Goal: Navigation & Orientation: Find specific page/section

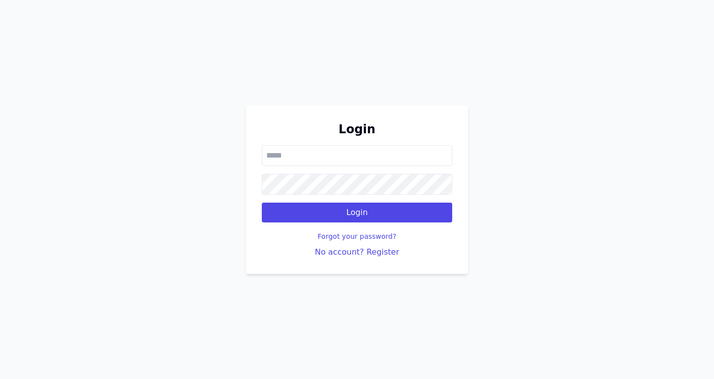
click at [280, 151] on input "email" at bounding box center [357, 155] width 190 height 21
type input "**********"
click at [262, 203] on button "Login" at bounding box center [357, 213] width 190 height 20
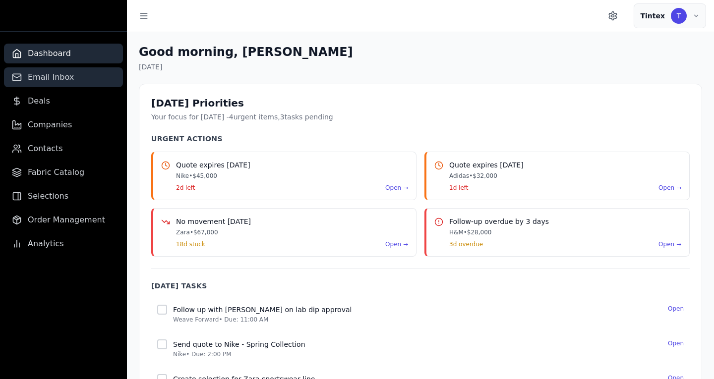
click at [62, 85] on link "Email Inbox" at bounding box center [63, 77] width 119 height 20
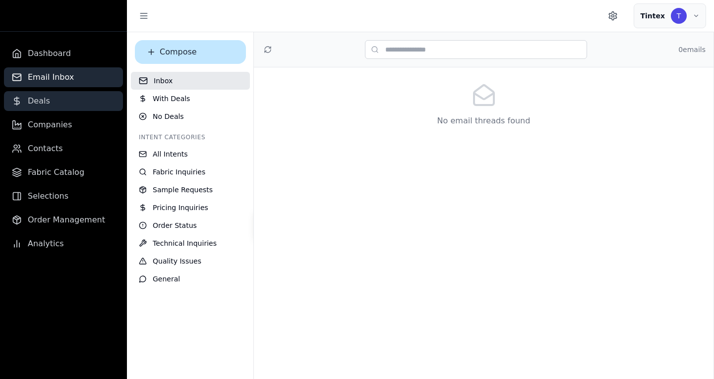
click at [63, 107] on link "Deals" at bounding box center [63, 101] width 119 height 20
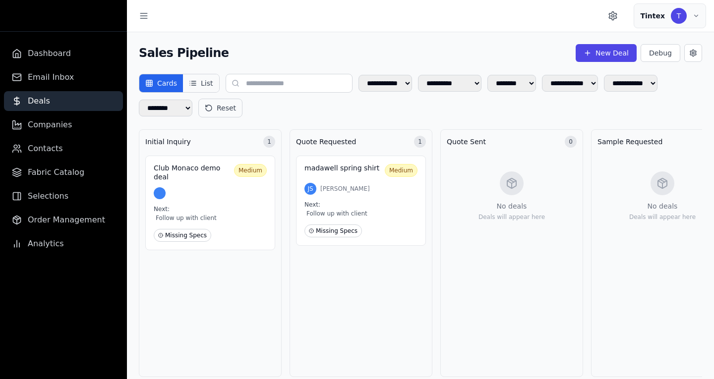
click at [207, 83] on button "List" at bounding box center [201, 83] width 36 height 18
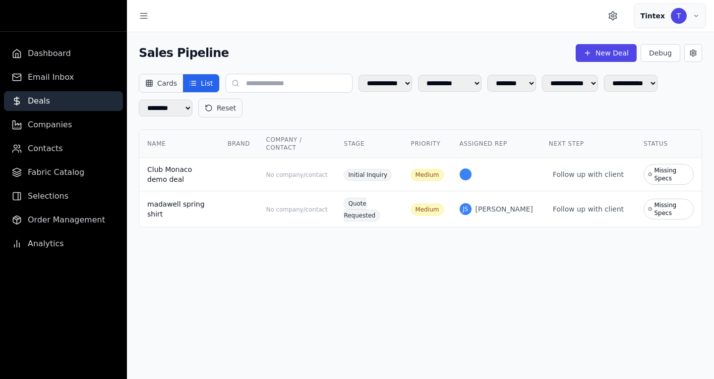
click at [174, 83] on button "Cards" at bounding box center [161, 83] width 44 height 18
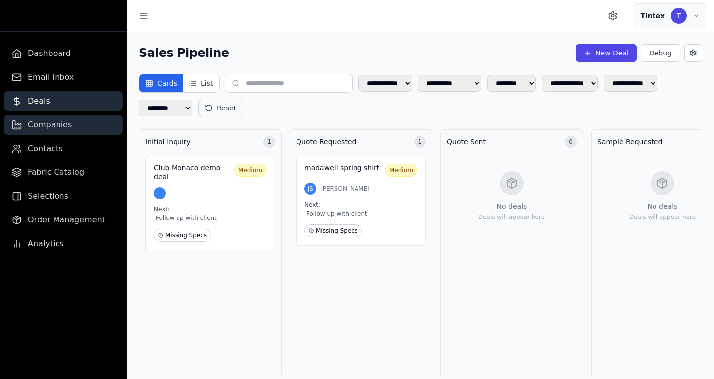
click at [60, 120] on span "Companies" at bounding box center [50, 125] width 44 height 12
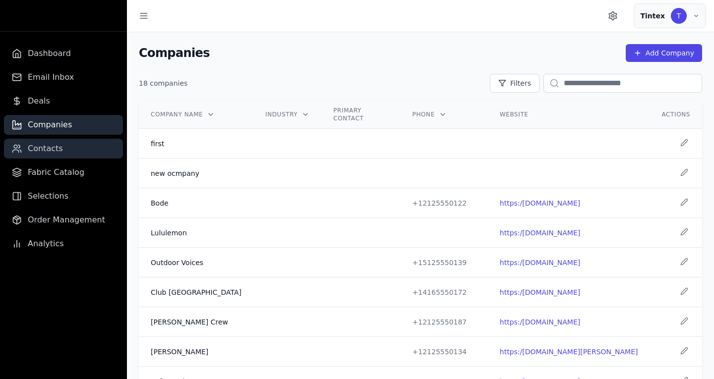
click at [42, 154] on span "Contacts" at bounding box center [45, 149] width 35 height 12
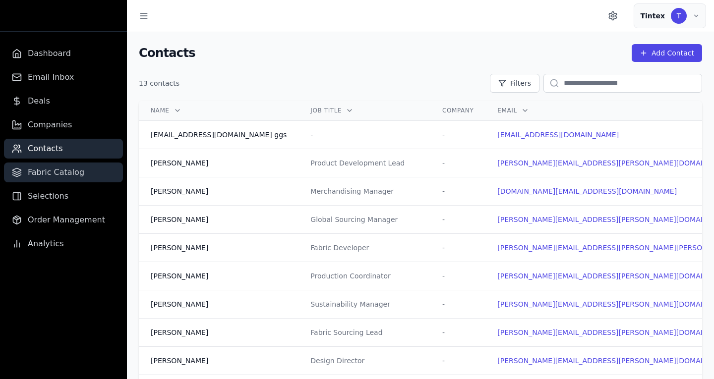
click at [67, 167] on span "Fabric Catalog" at bounding box center [56, 173] width 57 height 12
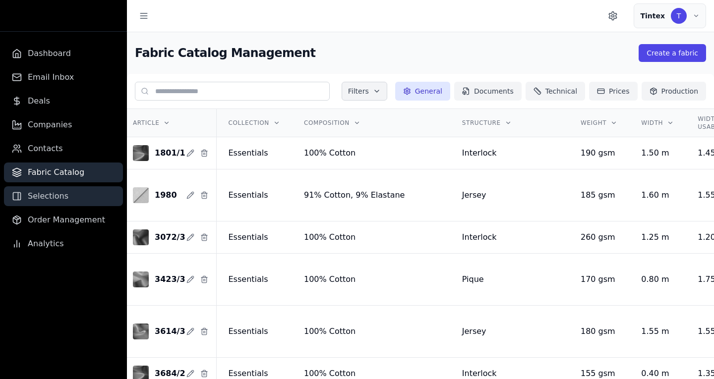
click at [84, 196] on link "Selections" at bounding box center [63, 196] width 119 height 20
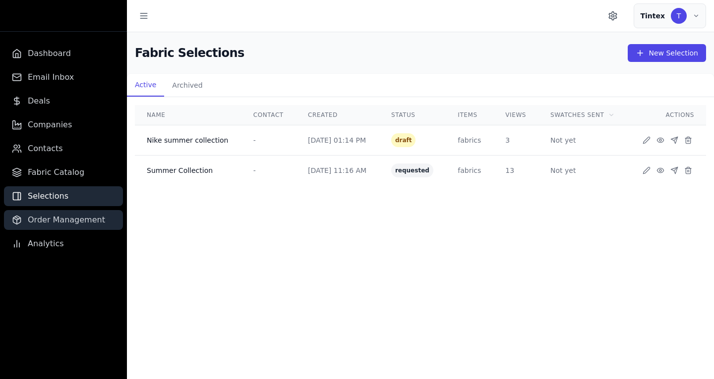
click at [76, 220] on span "Order Management" at bounding box center [66, 220] width 77 height 12
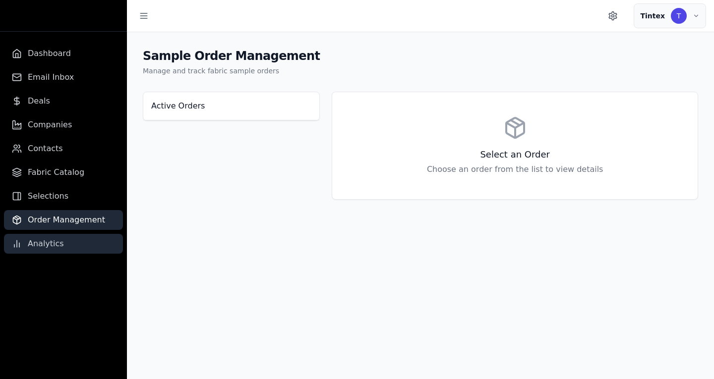
click at [69, 246] on link "Analytics" at bounding box center [63, 244] width 119 height 20
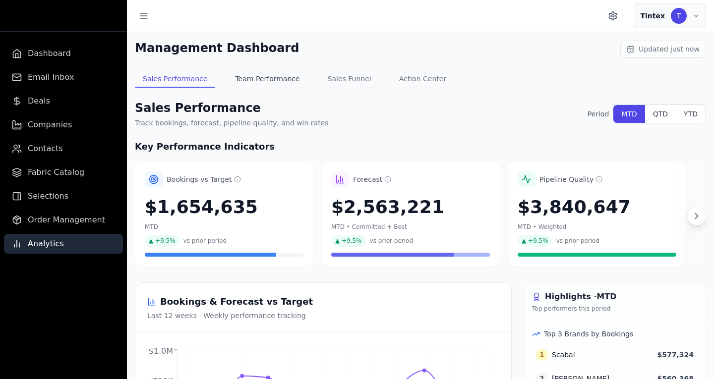
click at [236, 85] on button "Team Performance" at bounding box center [267, 79] width 80 height 18
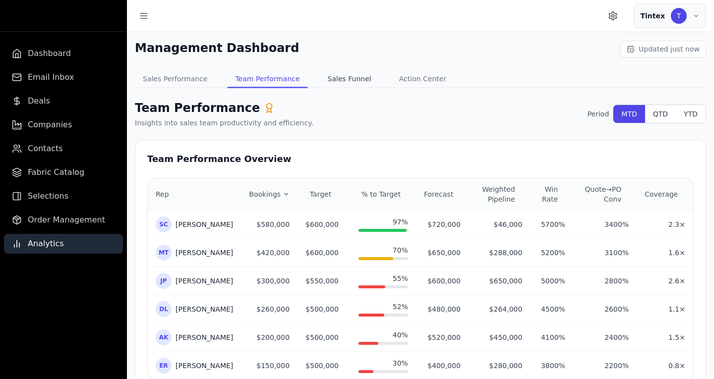
click at [320, 74] on button "Sales Funnel" at bounding box center [350, 79] width 60 height 18
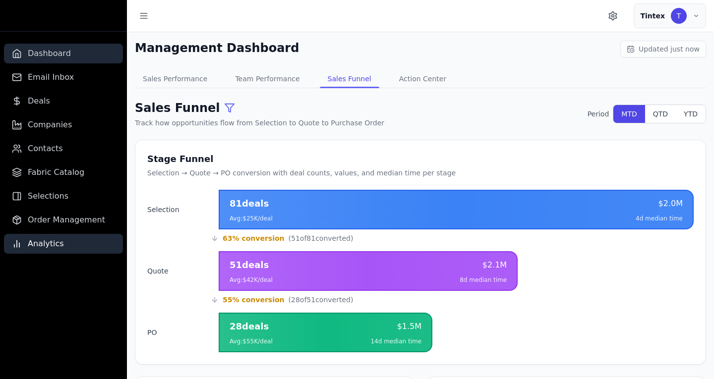
click at [65, 59] on span "Dashboard" at bounding box center [49, 54] width 43 height 12
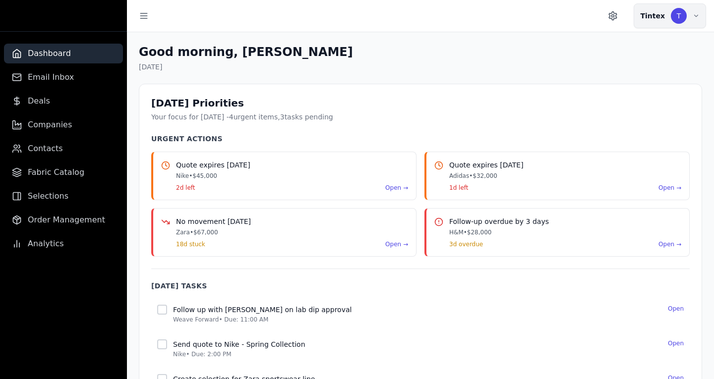
click at [693, 20] on button "Tintex T" at bounding box center [670, 15] width 72 height 25
drag, startPoint x: 614, startPoint y: 106, endPoint x: 206, endPoint y: 208, distance: 420.7
click at [206, 213] on div "Tintex T T [PERSON_NAME] [PERSON_NAME][EMAIL_ADDRESS][PERSON_NAME][DOMAIN_NAME]…" at bounding box center [420, 189] width 587 height 379
click at [142, 17] on icon "Toggle sidebar" at bounding box center [144, 16] width 10 height 10
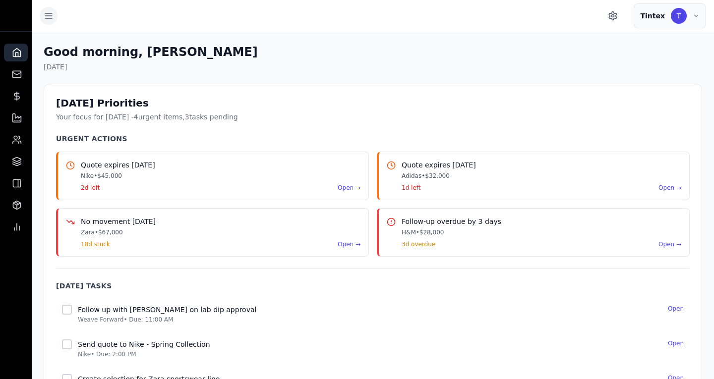
click at [49, 23] on button "Toggle sidebar" at bounding box center [49, 16] width 18 height 18
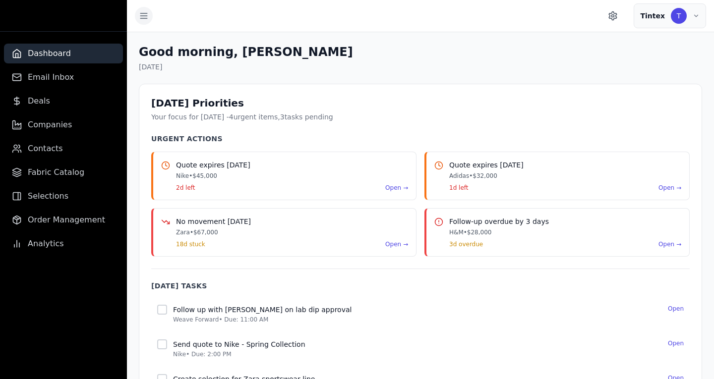
click at [145, 11] on icon "Toggle sidebar" at bounding box center [144, 16] width 10 height 10
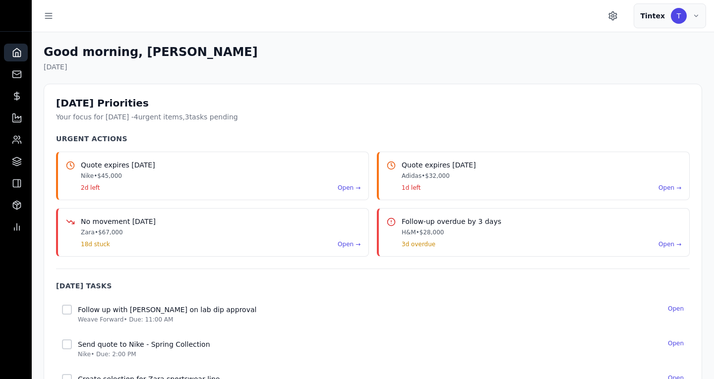
click at [53, 24] on div at bounding box center [49, 16] width 18 height 18
click at [49, 9] on button "Toggle sidebar" at bounding box center [49, 16] width 18 height 18
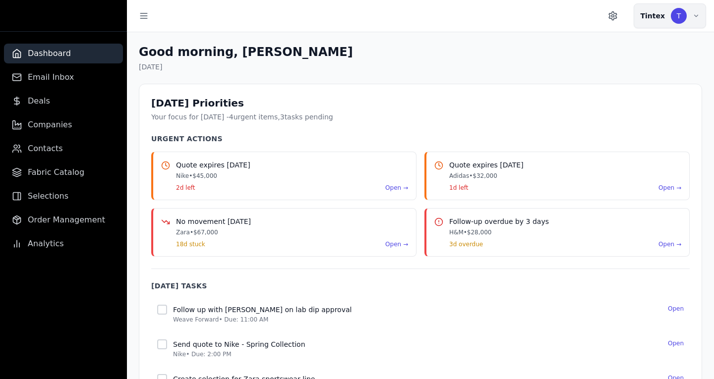
click at [702, 15] on button "Tintex T" at bounding box center [670, 15] width 72 height 25
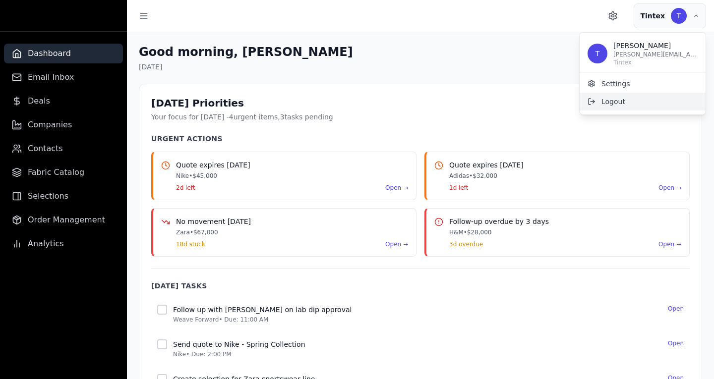
click at [600, 101] on button "Logout" at bounding box center [643, 102] width 126 height 18
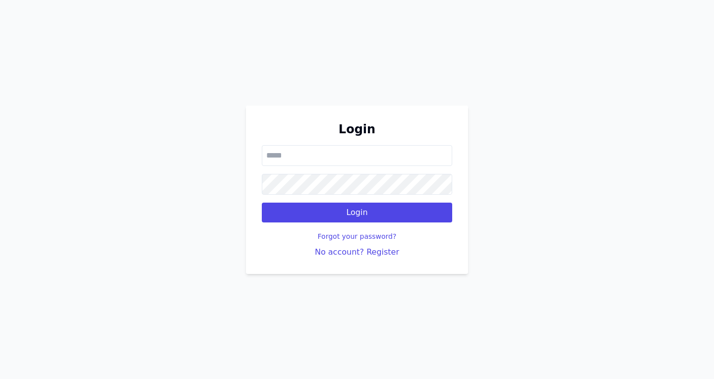
click at [280, 150] on input "email" at bounding box center [357, 155] width 190 height 21
type input "*"
type input "**********"
click at [262, 203] on button "Login" at bounding box center [357, 213] width 190 height 20
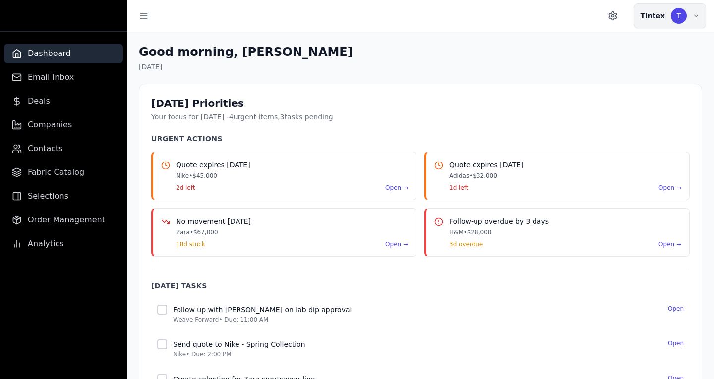
click at [692, 16] on button "Tintex T" at bounding box center [670, 15] width 72 height 25
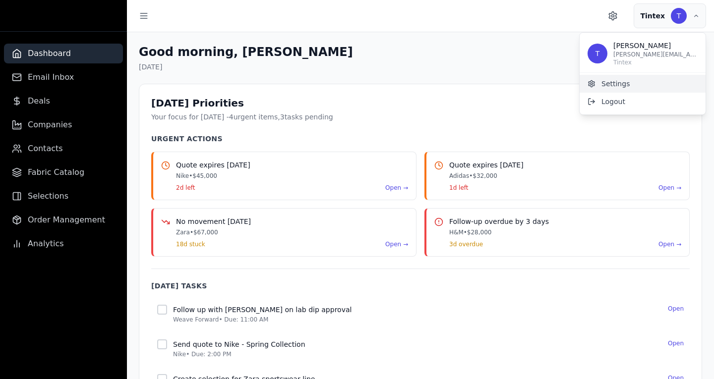
click at [622, 84] on button "Settings" at bounding box center [643, 84] width 126 height 18
